Goal: Transaction & Acquisition: Purchase product/service

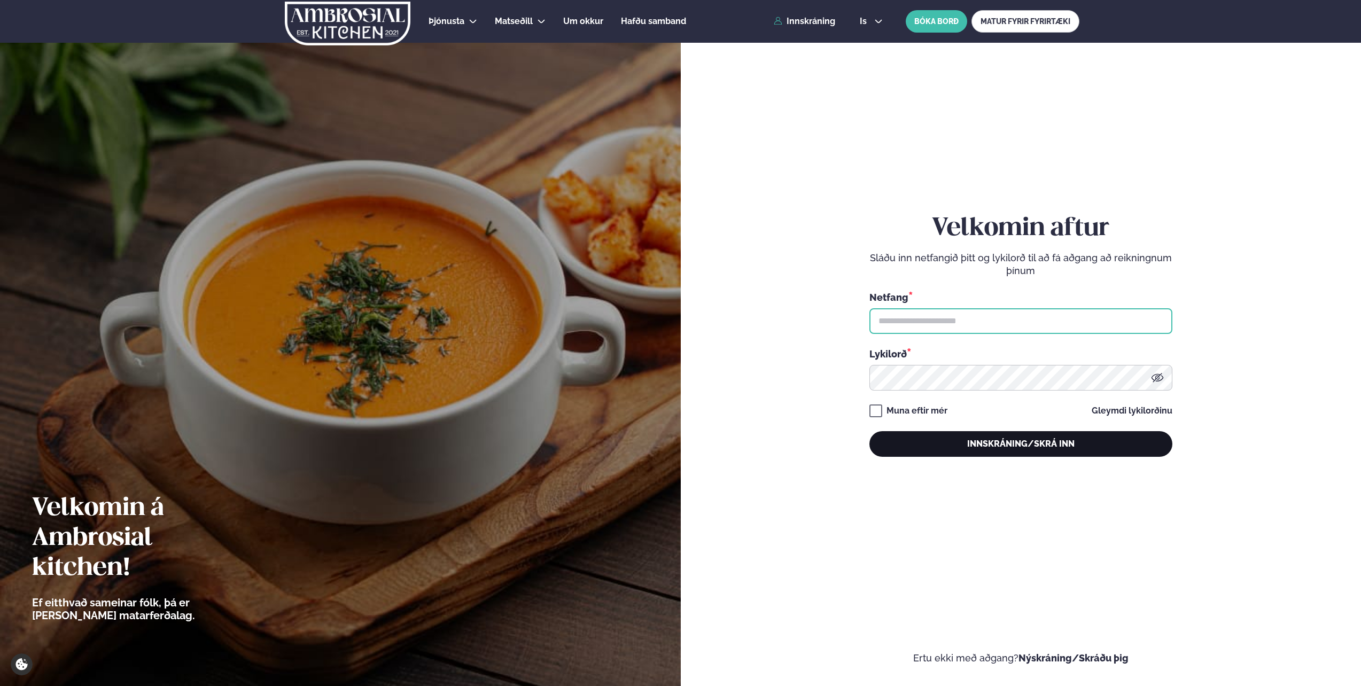
type input "**********"
click at [1071, 444] on button "Innskráning/Skrá inn" at bounding box center [1021, 444] width 303 height 26
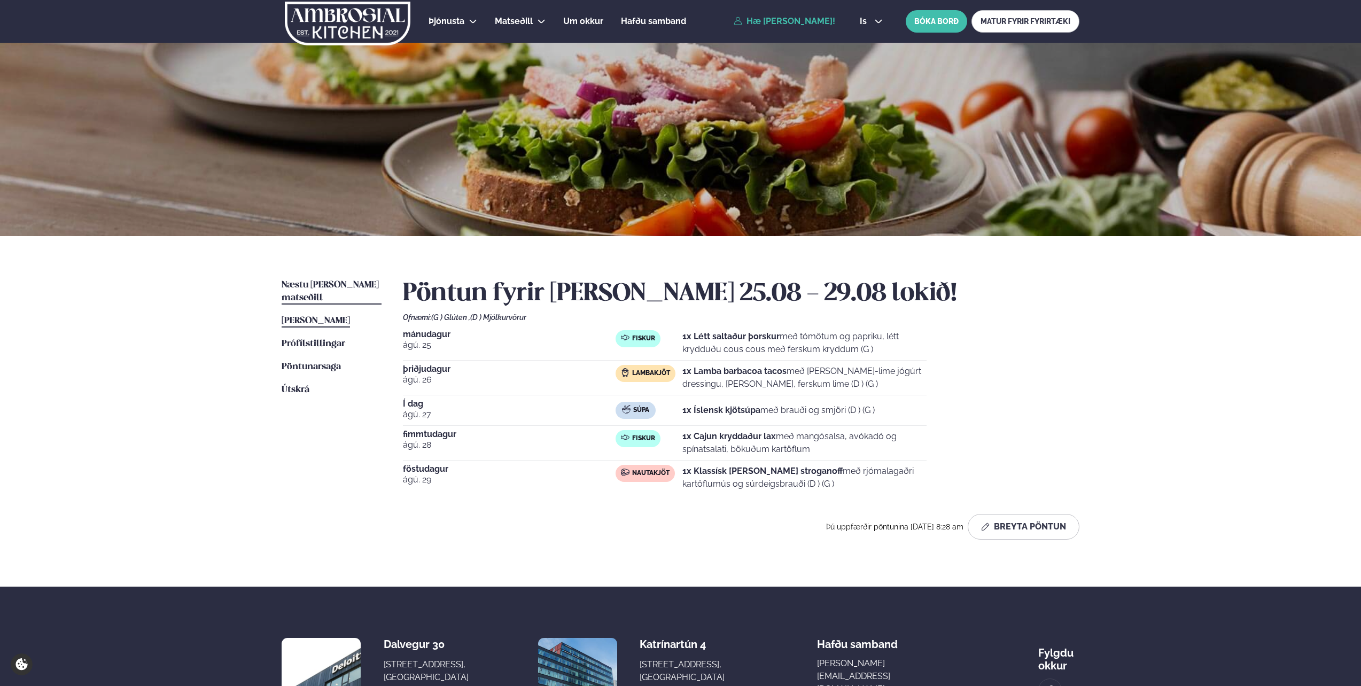
click at [332, 280] on link "Næstu [PERSON_NAME] matseðill Næsta vika" at bounding box center [332, 292] width 100 height 26
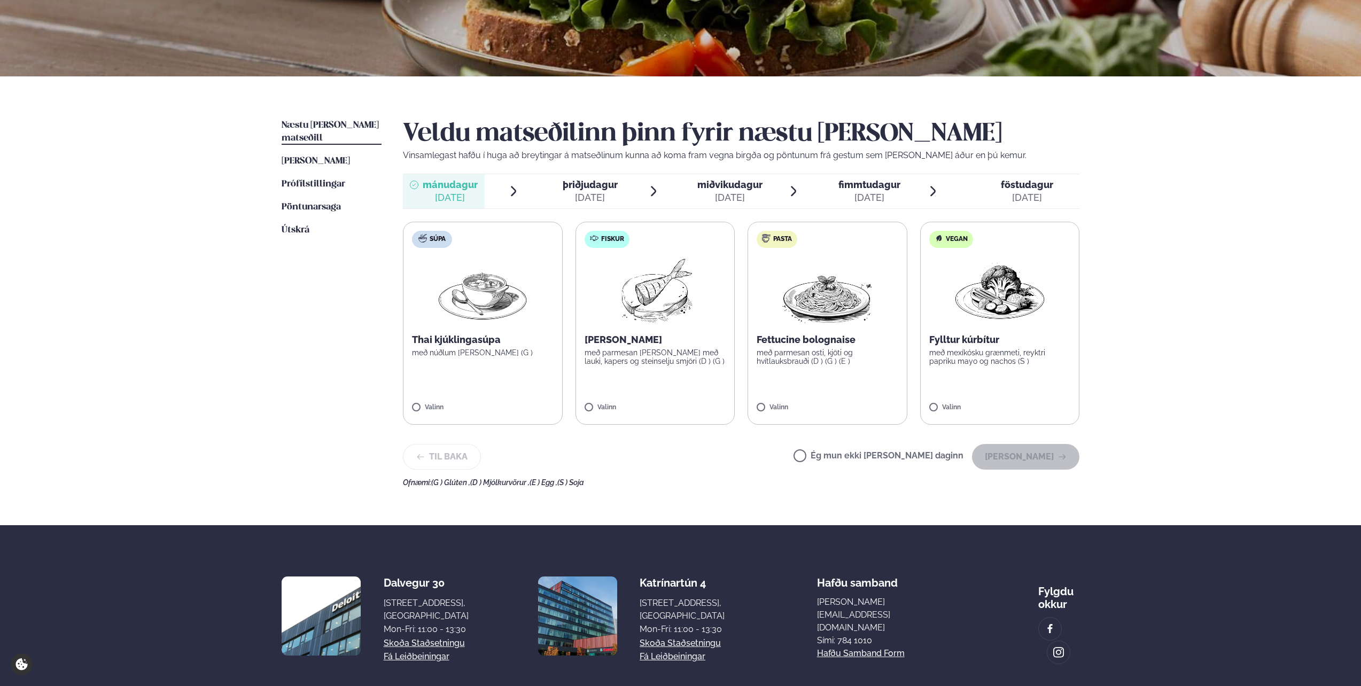
scroll to position [160, 0]
click at [644, 356] on p "með parmesan [PERSON_NAME] með lauki, kapers og steinselju smjöri (D ) (G )" at bounding box center [656, 356] width 142 height 17
click at [1009, 460] on button "[PERSON_NAME]" at bounding box center [1025, 457] width 107 height 26
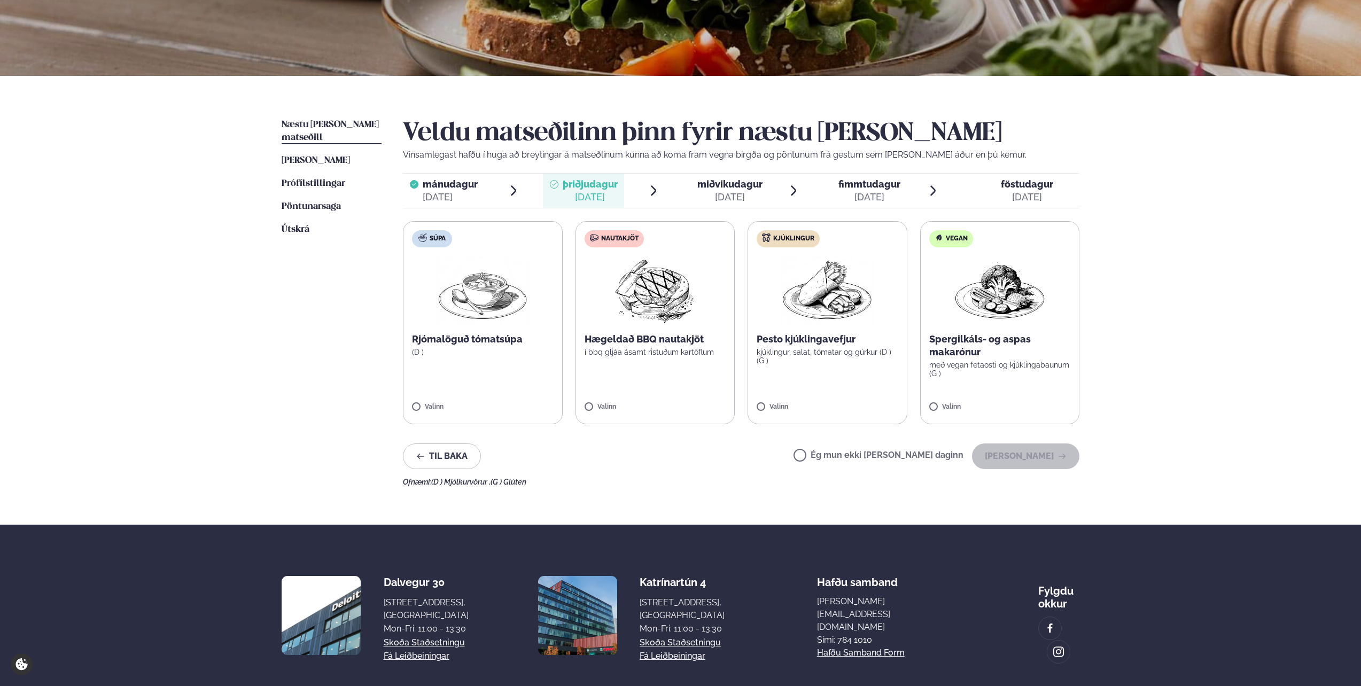
click at [682, 324] on img at bounding box center [655, 290] width 95 height 68
click at [1038, 461] on button "[PERSON_NAME]" at bounding box center [1025, 457] width 107 height 26
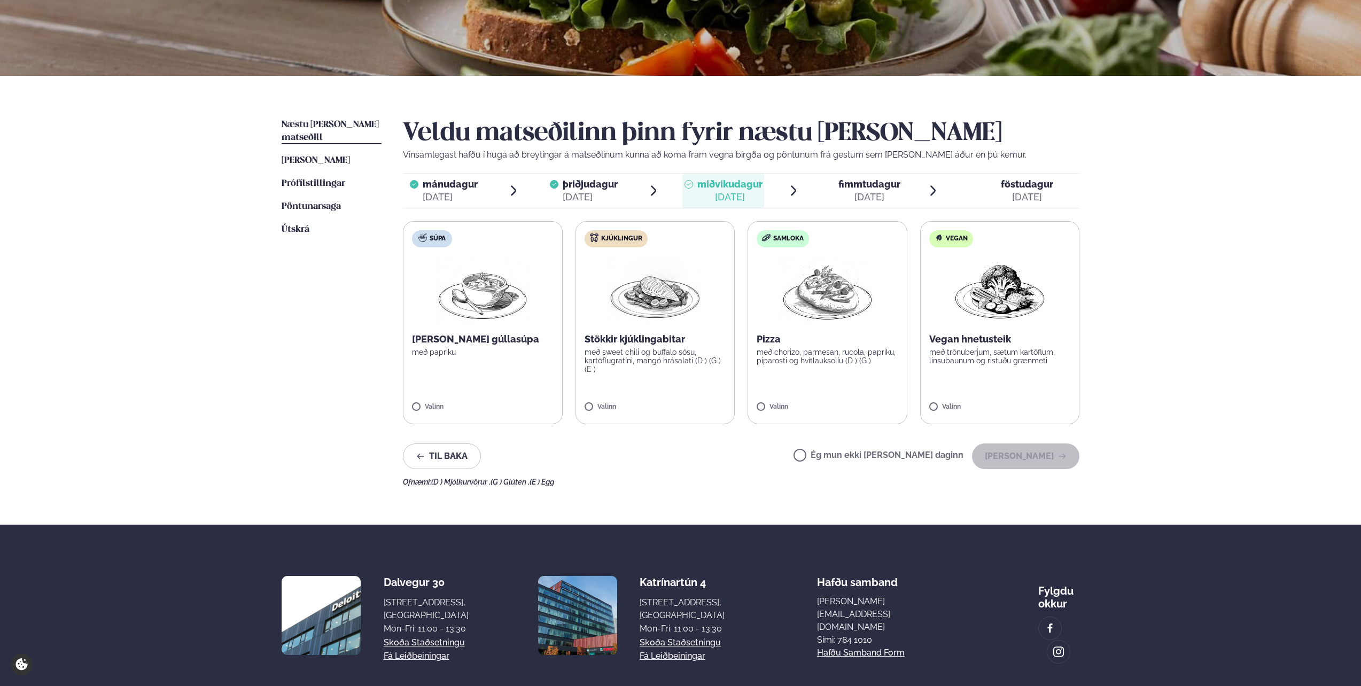
click at [817, 311] on img at bounding box center [827, 290] width 94 height 68
click at [813, 330] on label "Samloka Pizza með chorizo, parmesan, rucola, papriku, piparosti og hvítlauksolí…" at bounding box center [828, 322] width 160 height 203
click at [1024, 458] on button "[PERSON_NAME]" at bounding box center [1025, 457] width 107 height 26
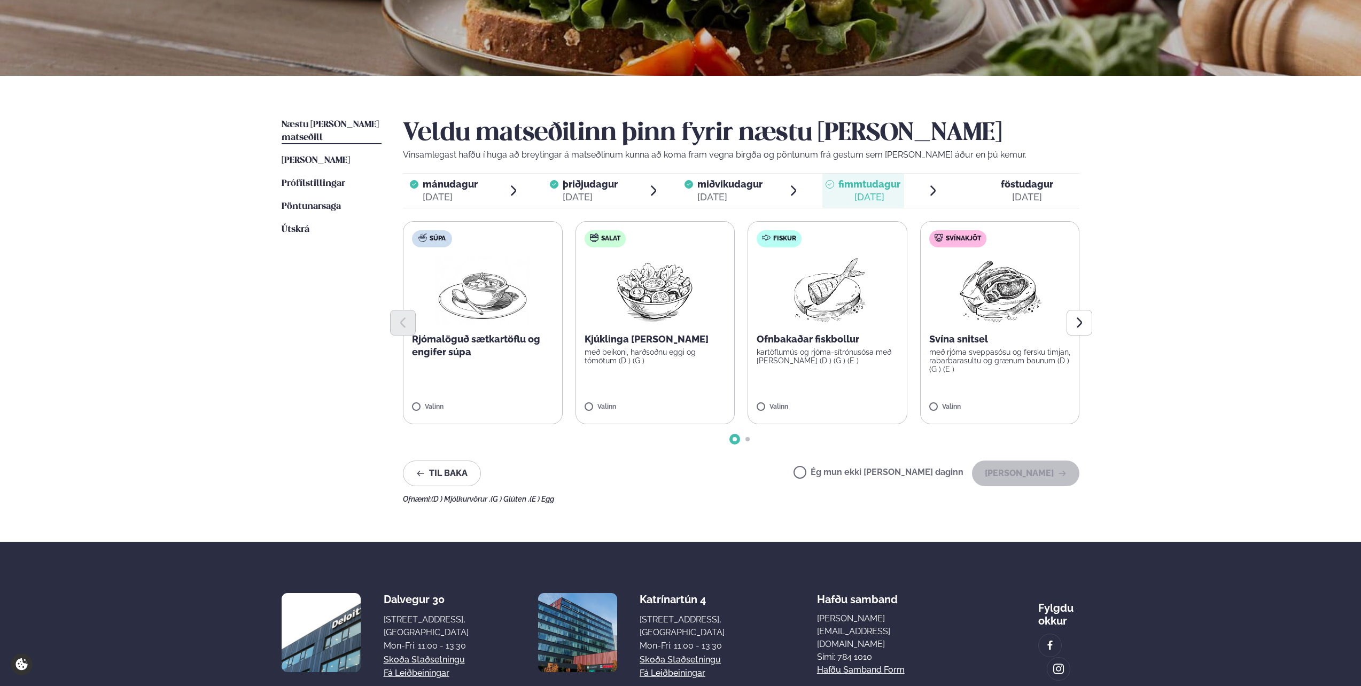
click at [812, 353] on p "kartöflumús og rjóma-sítrónusósa með [PERSON_NAME] (D ) (G ) (E )" at bounding box center [828, 356] width 142 height 17
click at [1046, 478] on button "[PERSON_NAME]" at bounding box center [1025, 474] width 107 height 26
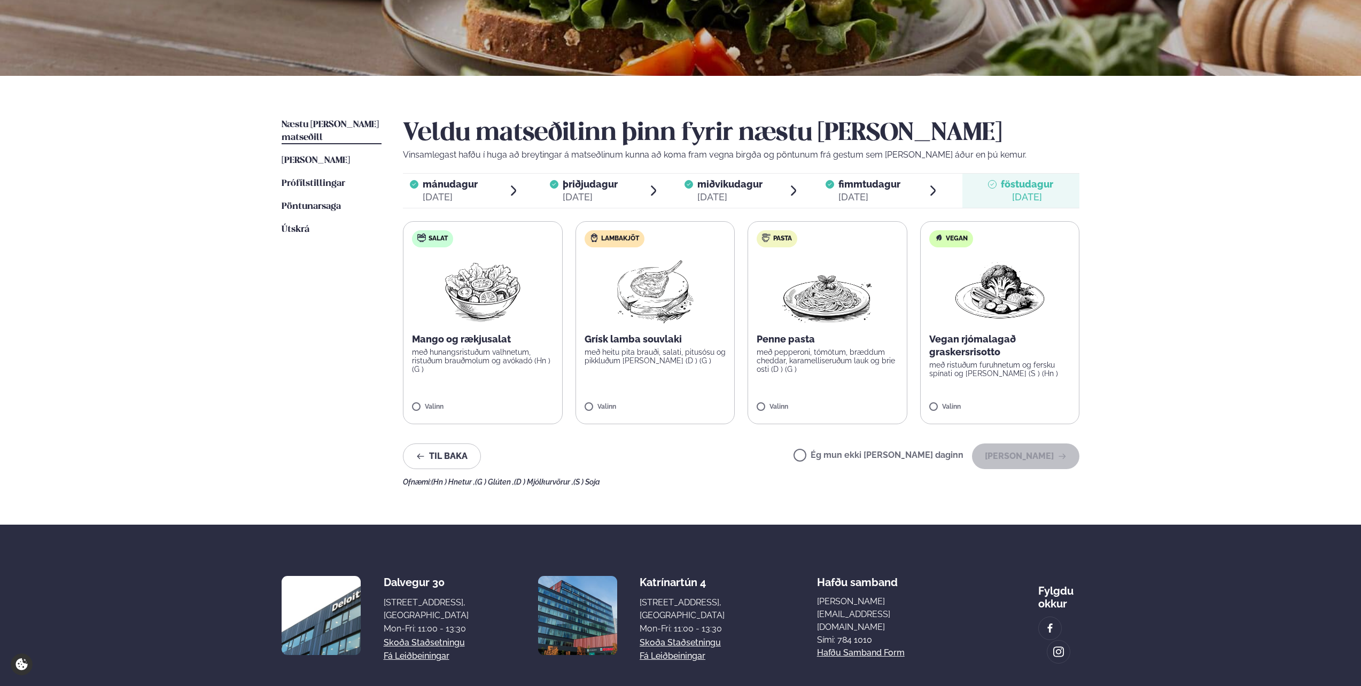
click at [657, 348] on p "með heitu pita brauði, salati, pitusósu og pikkluðum [PERSON_NAME] (D ) (G )" at bounding box center [656, 356] width 142 height 17
click at [1000, 450] on button "[PERSON_NAME]" at bounding box center [1025, 457] width 107 height 26
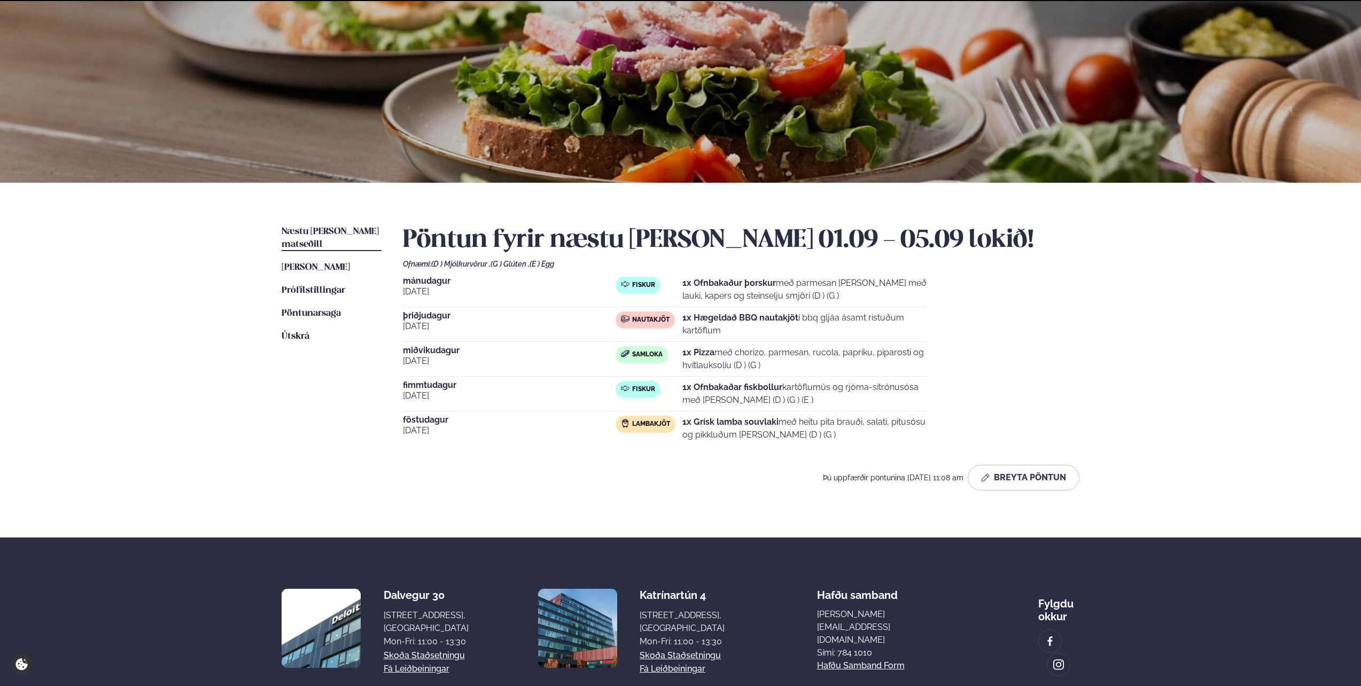
scroll to position [121, 0]
